Goal: Task Accomplishment & Management: Use online tool/utility

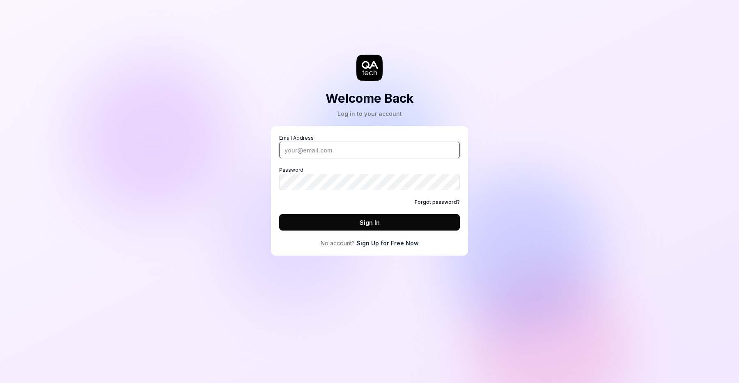
click at [372, 155] on input "Email Address" at bounding box center [369, 150] width 181 height 16
type input "[EMAIL_ADDRESS]"
click at [279, 214] on button "Sign In" at bounding box center [369, 222] width 181 height 16
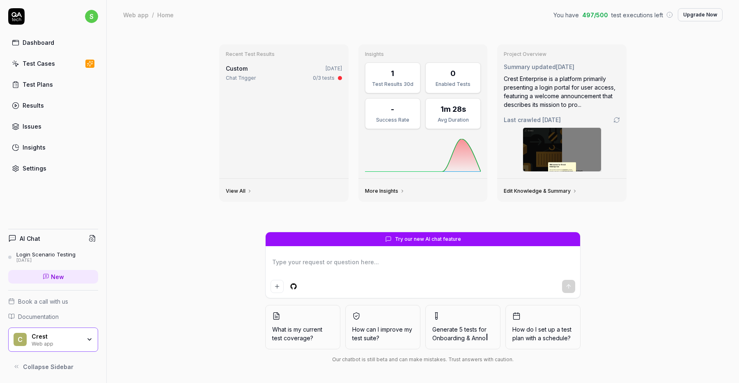
click at [50, 46] on div "Dashboard" at bounding box center [39, 42] width 32 height 9
click at [30, 253] on div "Login Scenario Testing" at bounding box center [45, 254] width 59 height 7
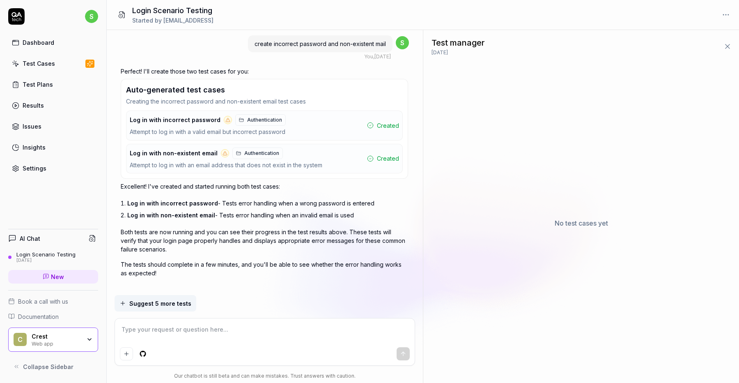
type textarea "*"
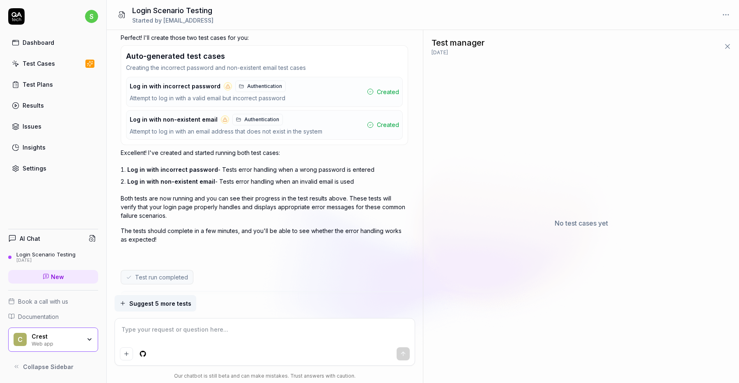
scroll to position [1810, 0]
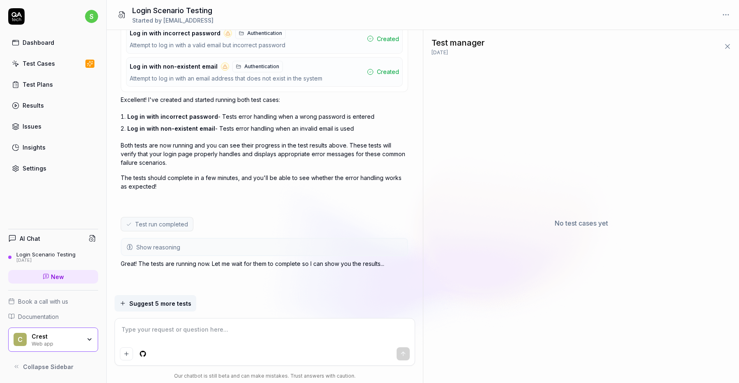
click at [31, 88] on div "Test Plans" at bounding box center [38, 84] width 30 height 9
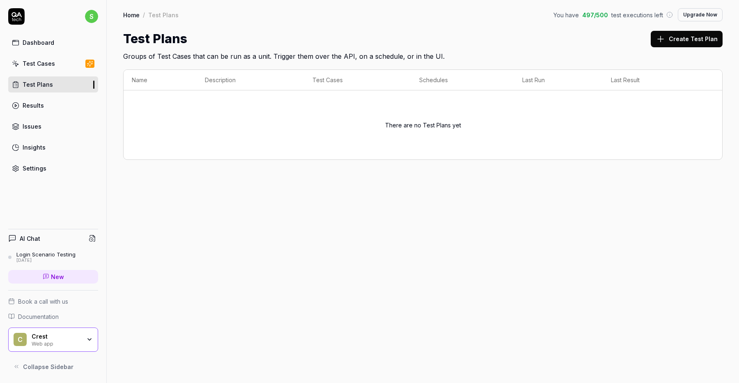
click at [39, 68] on link "Test Cases" at bounding box center [53, 63] width 90 height 16
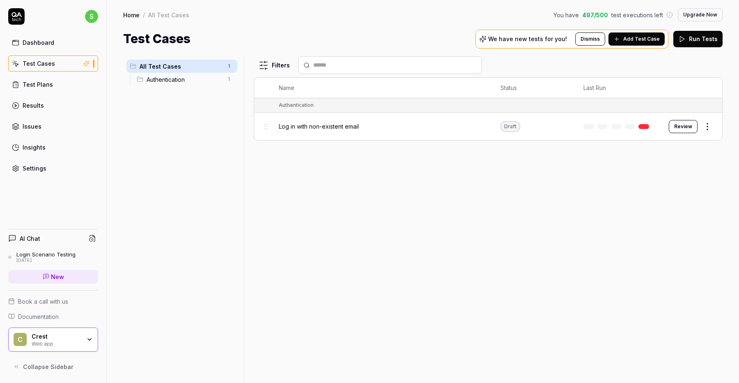
click at [392, 126] on div "Log in with non-existent email" at bounding box center [381, 126] width 205 height 9
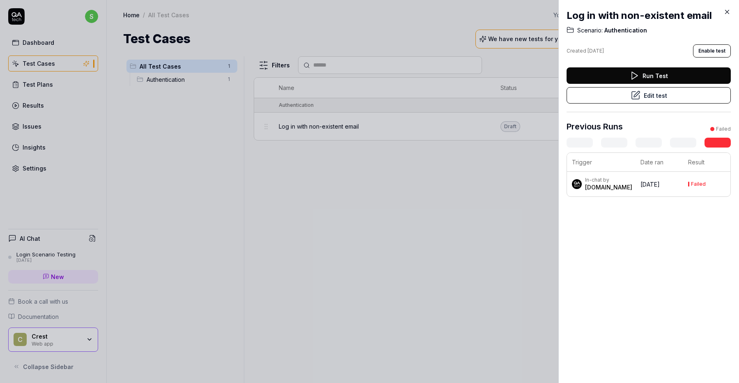
click at [715, 142] on link at bounding box center [718, 143] width 26 height 10
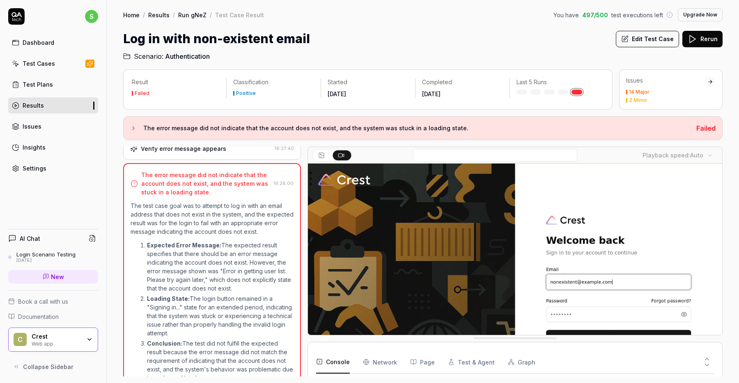
scroll to position [151, 0]
click at [212, 184] on div "The error message did not indicate that the account does not exist, and the sys…" at bounding box center [205, 184] width 129 height 26
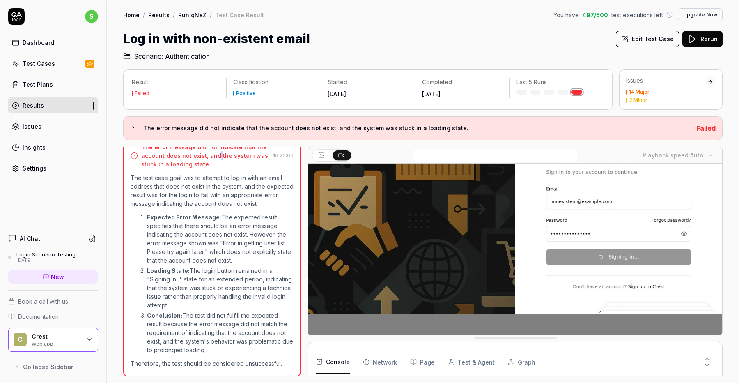
scroll to position [87, 0]
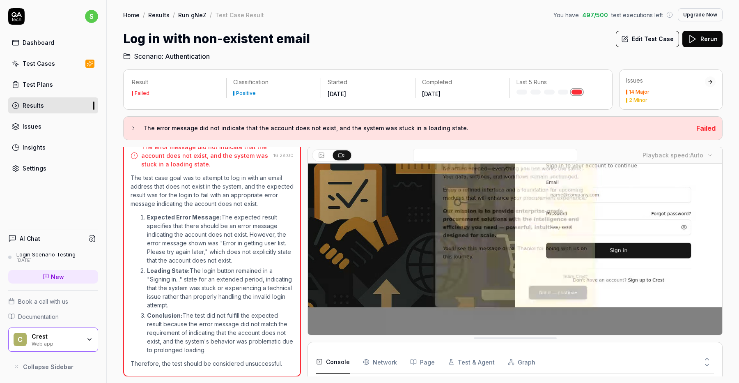
click at [355, 39] on div "Log in with non-existent email Edit Test Case Rerun" at bounding box center [422, 39] width 599 height 18
